Goal: Find contact information: Find contact information

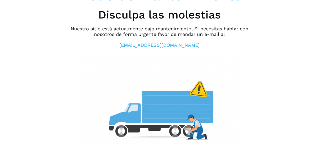
click at [154, 45] on link "[EMAIL_ADDRESS][DOMAIN_NAME]" at bounding box center [159, 45] width 80 height 6
click at [60, 80] on div "Modo de mantenimiento Disculpa las molestias Nuestro sitio está actualmente baj…" at bounding box center [159, 73] width 319 height 146
